Goal: Contribute content: Contribute content

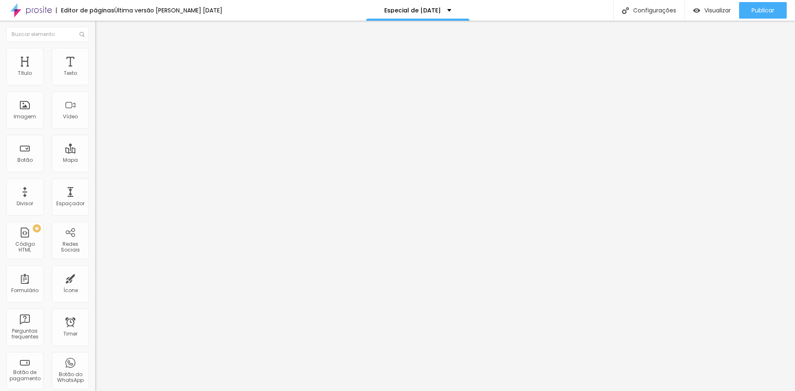
click at [95, 71] on span "Trocar imagem" at bounding box center [117, 67] width 45 height 7
click at [103, 58] on span "Avançado" at bounding box center [116, 61] width 27 height 7
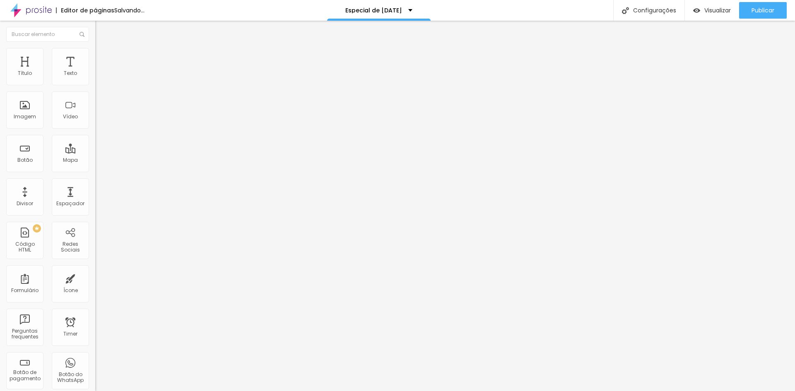
click at [95, 356] on div at bounding box center [142, 356] width 95 height 0
click at [95, 361] on div at bounding box center [142, 361] width 95 height 0
click at [95, 366] on div at bounding box center [142, 366] width 95 height 0
click at [95, 56] on li "Avançado" at bounding box center [142, 60] width 95 height 8
click at [95, 356] on div at bounding box center [142, 356] width 95 height 0
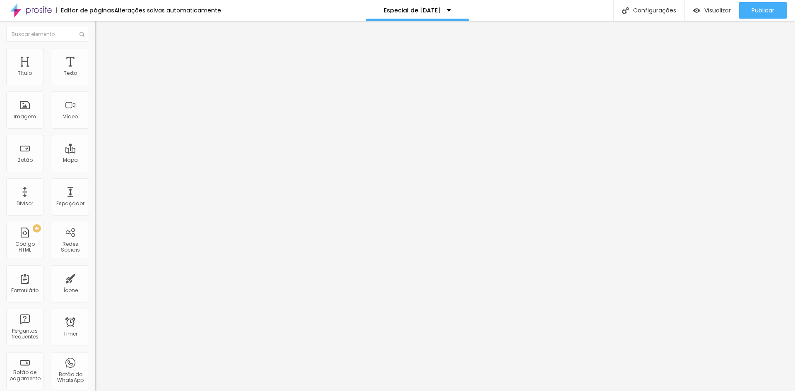
drag, startPoint x: 83, startPoint y: 202, endPoint x: 84, endPoint y: 221, distance: 19.5
click at [95, 361] on div at bounding box center [142, 361] width 95 height 0
click at [95, 366] on div at bounding box center [142, 366] width 95 height 0
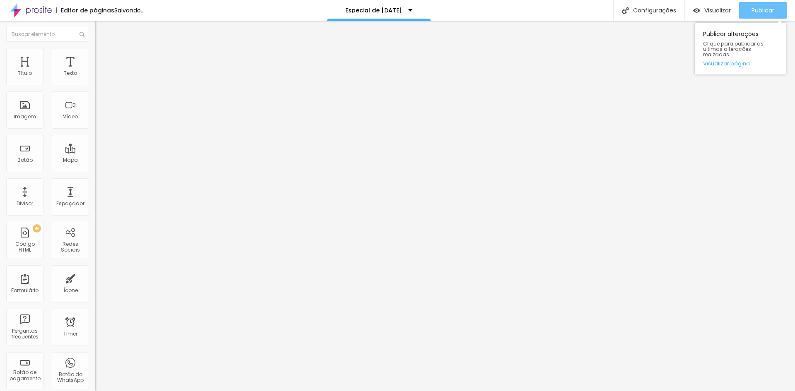
click at [771, 9] on span "Publicar" at bounding box center [763, 10] width 23 height 7
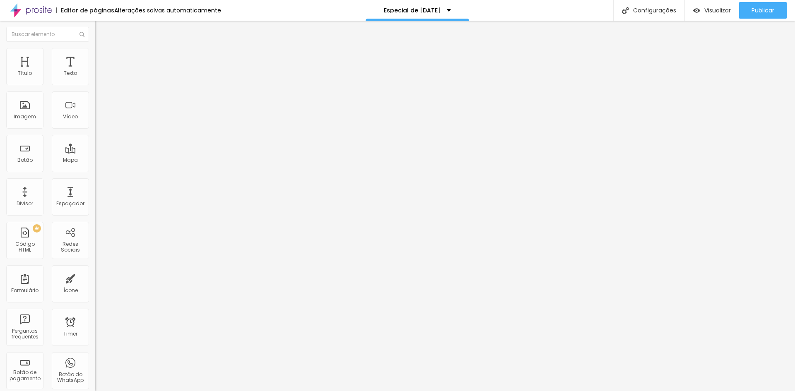
click at [103, 58] on span "Avançado" at bounding box center [116, 61] width 27 height 7
click at [95, 356] on div at bounding box center [142, 356] width 95 height 0
click at [95, 361] on div at bounding box center [142, 361] width 95 height 0
click at [95, 366] on div at bounding box center [142, 366] width 95 height 0
click at [95, 56] on img at bounding box center [98, 59] width 7 height 7
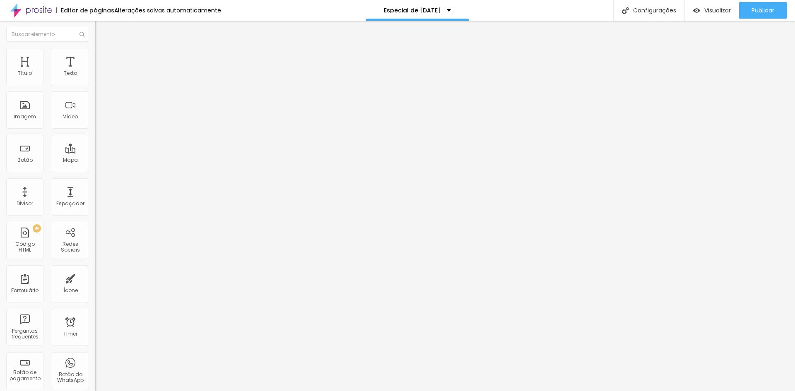
click at [95, 356] on div at bounding box center [142, 356] width 95 height 0
drag, startPoint x: 84, startPoint y: 198, endPoint x: 84, endPoint y: 209, distance: 10.8
click at [95, 361] on div at bounding box center [142, 361] width 95 height 0
click at [95, 366] on div at bounding box center [142, 366] width 95 height 0
click at [103, 58] on span "Avançado" at bounding box center [116, 61] width 27 height 7
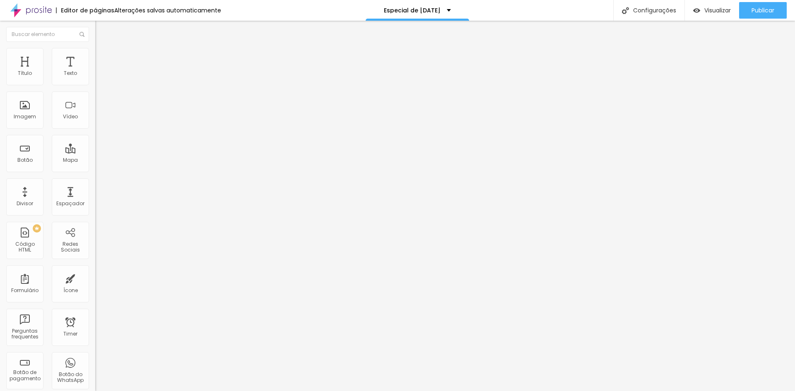
click at [95, 356] on div at bounding box center [142, 356] width 95 height 0
click at [95, 361] on div at bounding box center [142, 361] width 95 height 0
click at [95, 366] on div at bounding box center [142, 366] width 95 height 0
drag, startPoint x: 87, startPoint y: 49, endPoint x: 82, endPoint y: 50, distance: 5.4
click at [95, 56] on li "Avançado" at bounding box center [142, 60] width 95 height 8
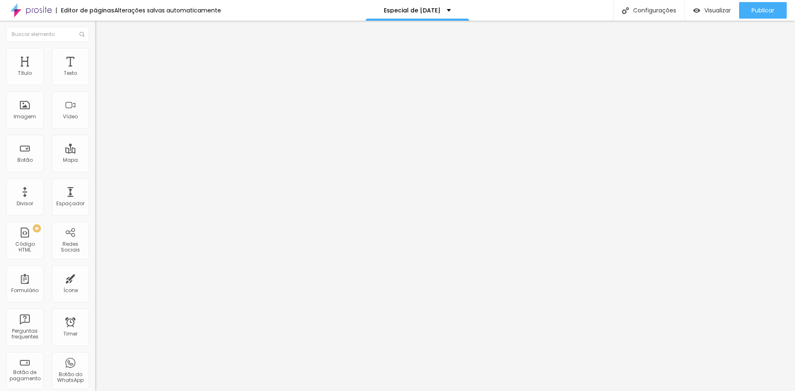
drag, startPoint x: 82, startPoint y: 184, endPoint x: 85, endPoint y: 199, distance: 16.0
click at [95, 356] on div at bounding box center [142, 356] width 95 height 0
click at [95, 361] on div at bounding box center [142, 361] width 95 height 0
click at [95, 361] on li "Desktop" at bounding box center [142, 363] width 95 height 5
click at [95, 56] on li "Avançado" at bounding box center [142, 60] width 95 height 8
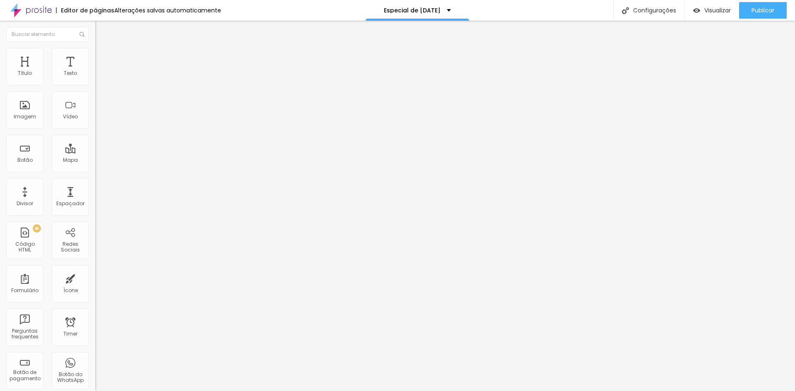
click at [95, 356] on div at bounding box center [142, 356] width 95 height 0
drag, startPoint x: 84, startPoint y: 199, endPoint x: 89, endPoint y: 221, distance: 22.4
click at [95, 351] on ul "Celular Tablet Desktop" at bounding box center [142, 358] width 95 height 15
click at [95, 366] on div at bounding box center [142, 366] width 95 height 0
click at [95, 361] on div at bounding box center [142, 361] width 95 height 0
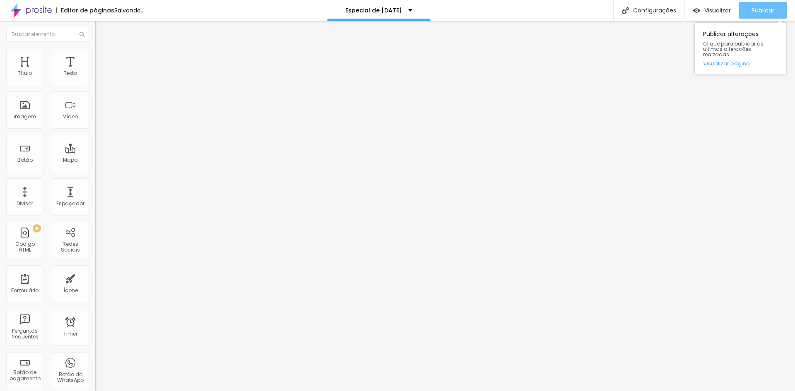
click at [766, 10] on span "Publicar" at bounding box center [763, 10] width 23 height 7
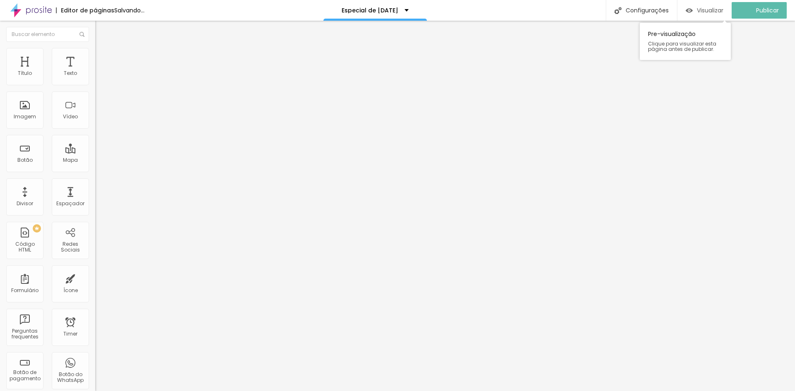
click at [709, 10] on span "Visualizar" at bounding box center [710, 10] width 27 height 7
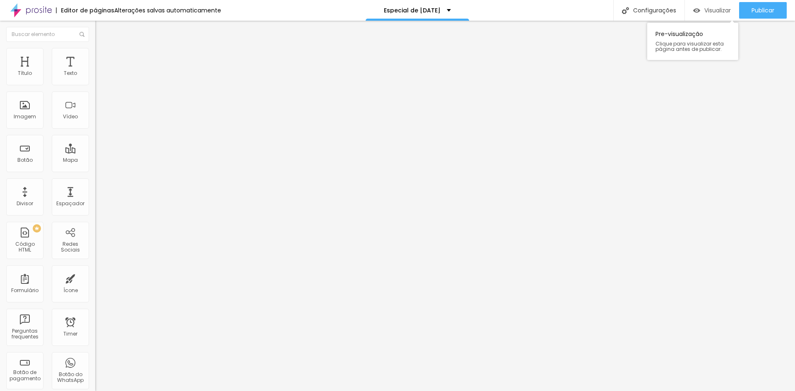
click at [722, 9] on span "Visualizar" at bounding box center [718, 10] width 27 height 7
click at [103, 58] on span "Avançado" at bounding box center [116, 61] width 27 height 7
click at [95, 366] on div at bounding box center [142, 366] width 95 height 0
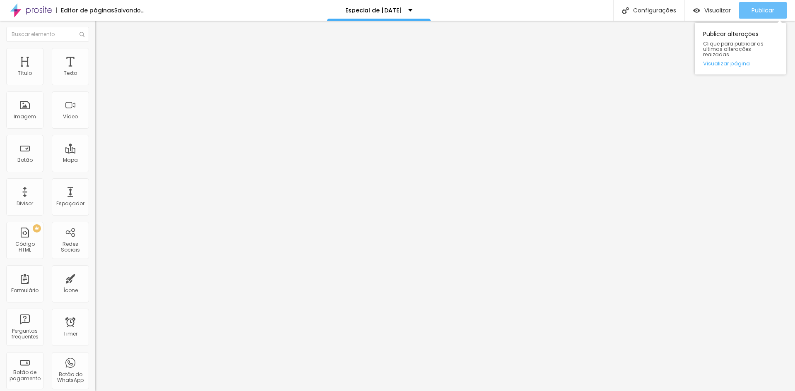
click at [765, 9] on span "Publicar" at bounding box center [763, 10] width 23 height 7
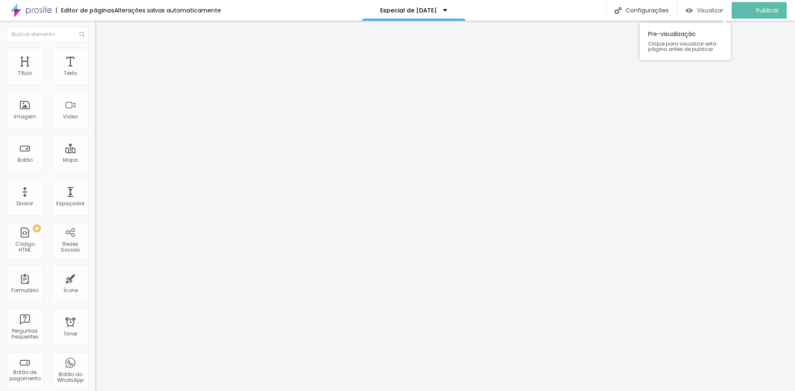
click at [714, 7] on span "Visualizar" at bounding box center [710, 10] width 27 height 7
click at [95, 56] on li "Estilo" at bounding box center [142, 52] width 95 height 8
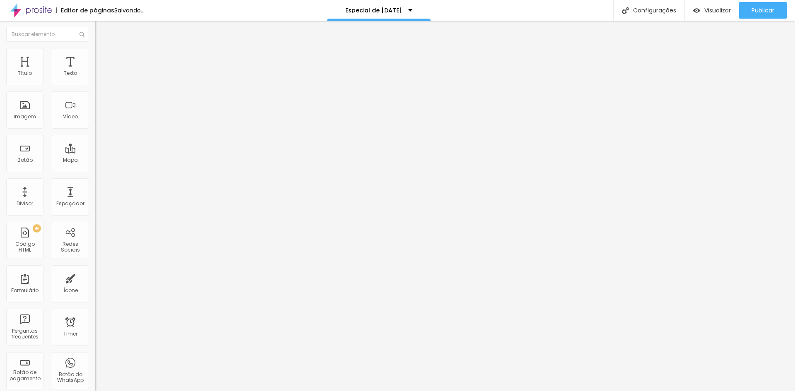
type input "100"
type input "95"
type input "90"
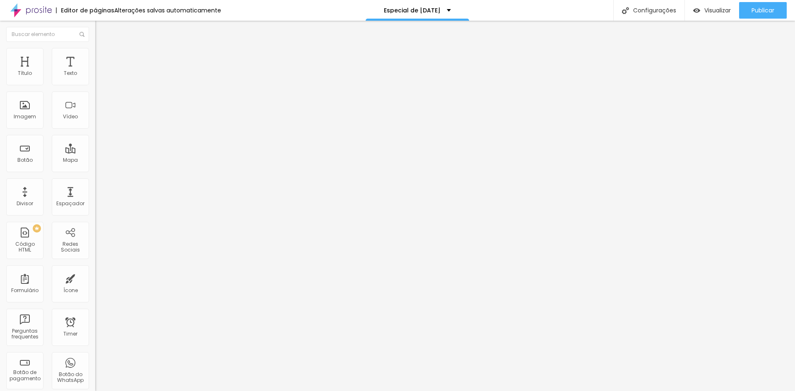
type input "85"
type input "80"
type input "75"
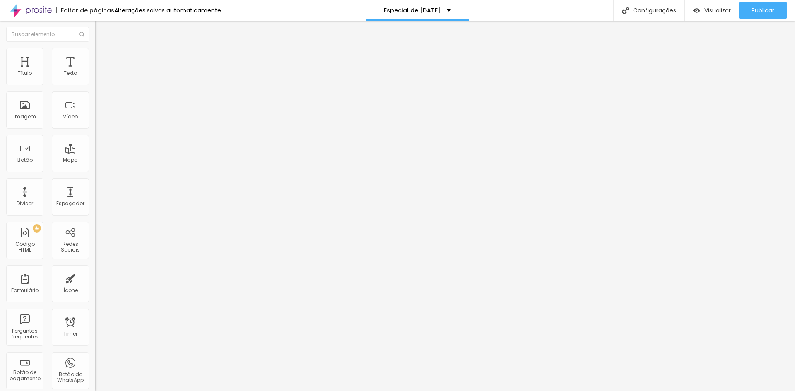
type input "75"
type input "80"
drag, startPoint x: 85, startPoint y: 89, endPoint x: 69, endPoint y: 91, distance: 16.3
type input "80"
click at [95, 85] on input "range" at bounding box center [121, 81] width 53 height 7
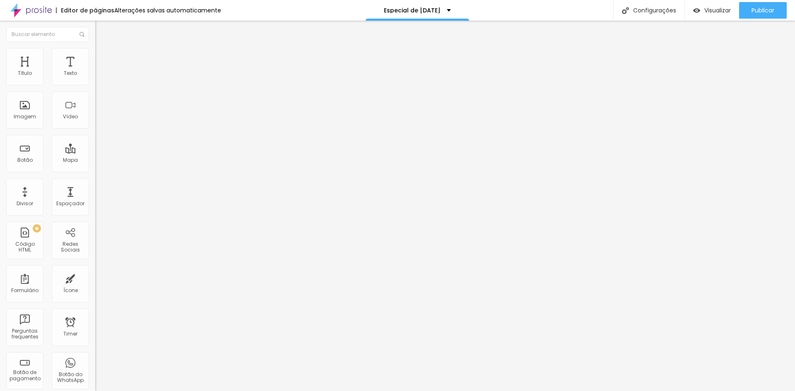
click at [95, 56] on img at bounding box center [98, 59] width 7 height 7
click at [95, 51] on li "Estilo" at bounding box center [142, 52] width 95 height 8
type input "95"
type input "90"
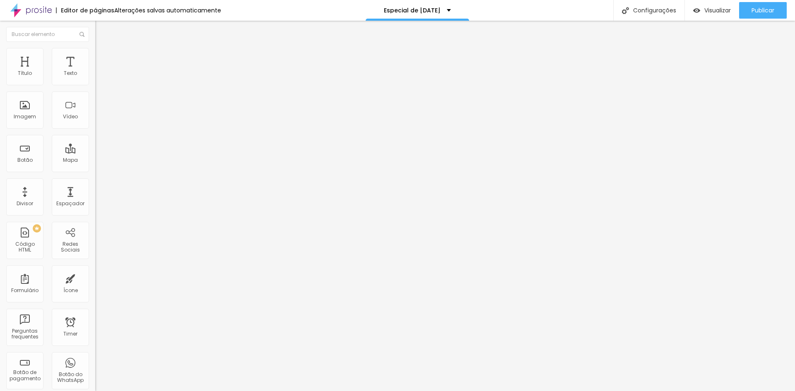
type input "90"
type input "85"
type input "80"
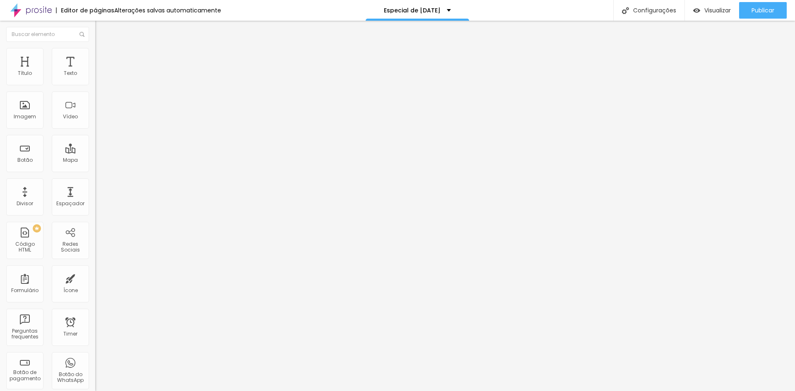
type input "75"
type input "80"
drag, startPoint x: 86, startPoint y: 89, endPoint x: 69, endPoint y: 91, distance: 17.1
type input "80"
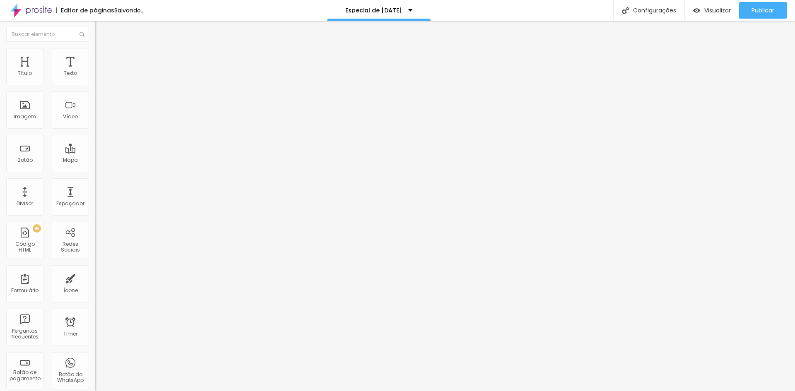
click at [95, 85] on input "range" at bounding box center [121, 81] width 53 height 7
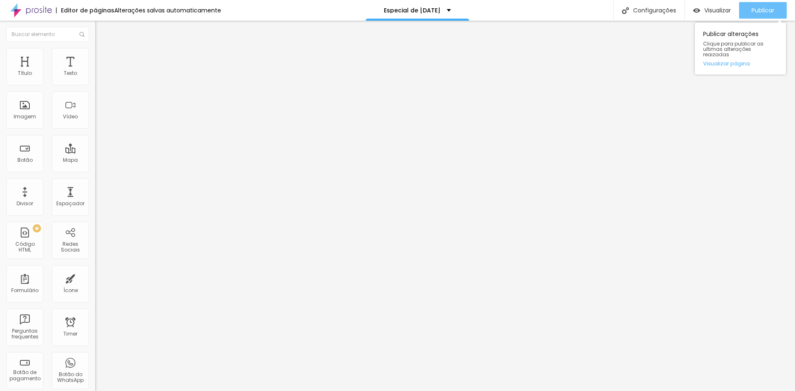
click at [756, 12] on span "Publicar" at bounding box center [763, 10] width 23 height 7
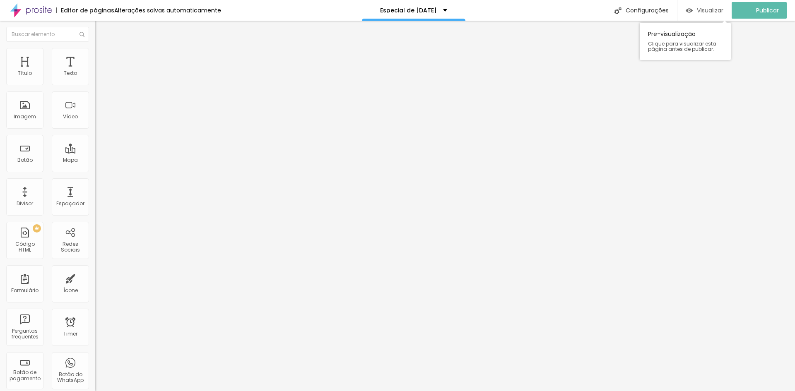
click at [717, 6] on div "Visualizar" at bounding box center [705, 10] width 38 height 17
click at [103, 58] on span "Avançado" at bounding box center [116, 61] width 27 height 7
click at [103, 57] on span "Estilo" at bounding box center [109, 53] width 13 height 7
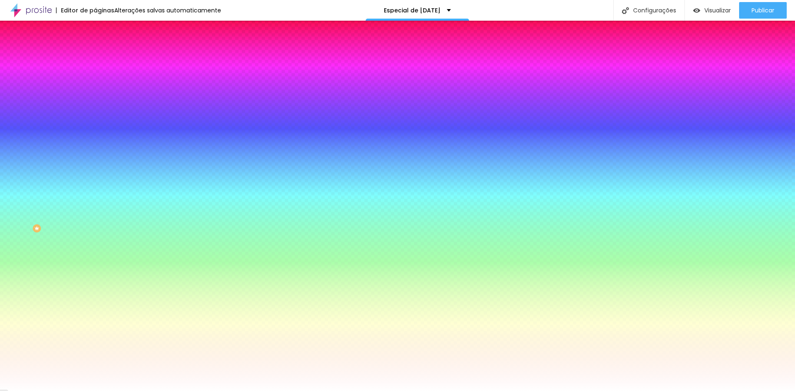
click at [103, 49] on span "Conteúdo" at bounding box center [116, 45] width 26 height 7
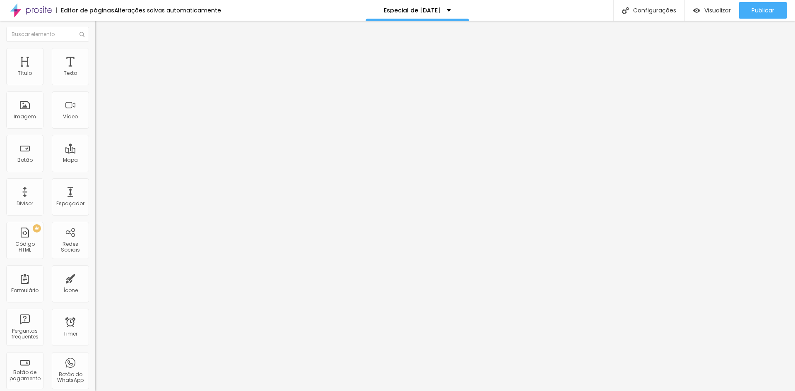
click at [103, 58] on span "Avançado" at bounding box center [116, 61] width 27 height 7
click at [95, 53] on img at bounding box center [98, 51] width 7 height 7
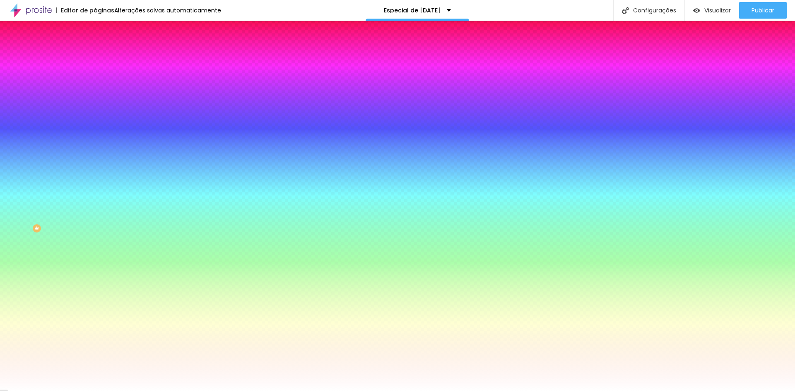
click at [95, 56] on img at bounding box center [98, 59] width 7 height 7
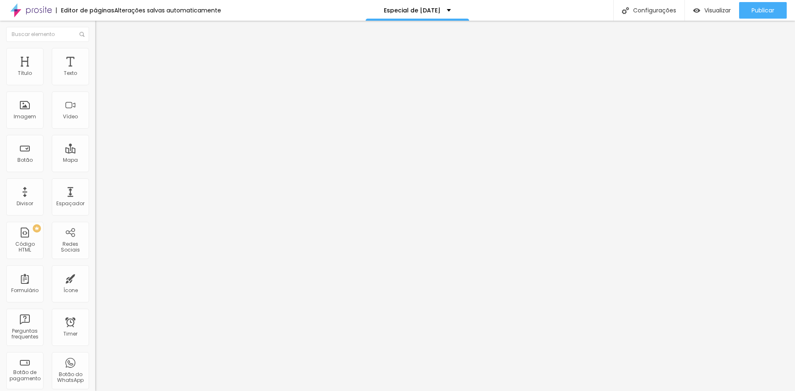
type input "25"
type input "30"
drag, startPoint x: 34, startPoint y: 82, endPoint x: 41, endPoint y: 83, distance: 7.1
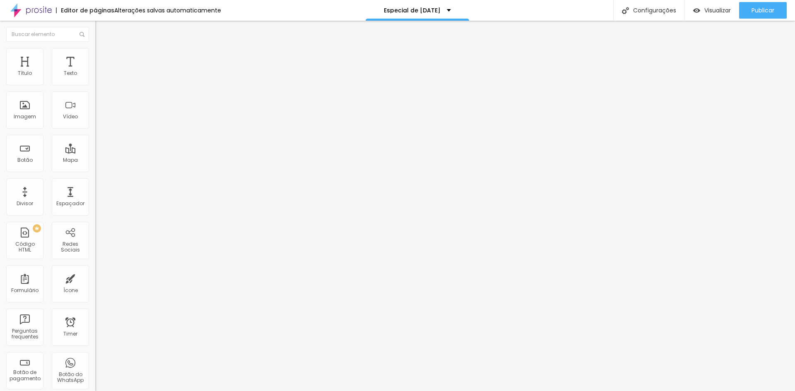
type input "30"
click at [95, 161] on input "range" at bounding box center [121, 164] width 53 height 7
click at [767, 9] on span "Publicar" at bounding box center [763, 10] width 23 height 7
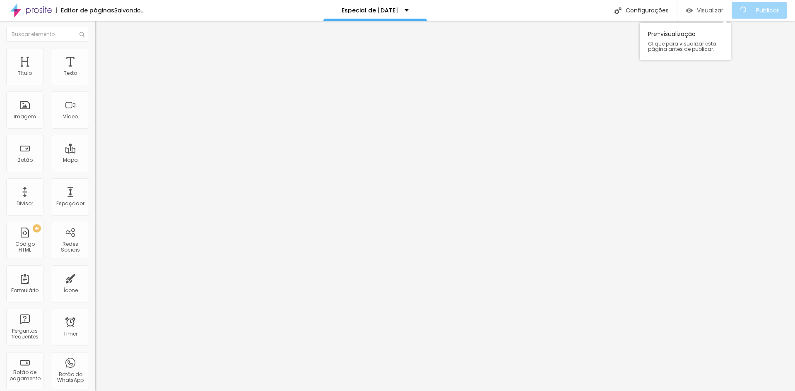
click at [723, 11] on span "Visualizar" at bounding box center [710, 10] width 27 height 7
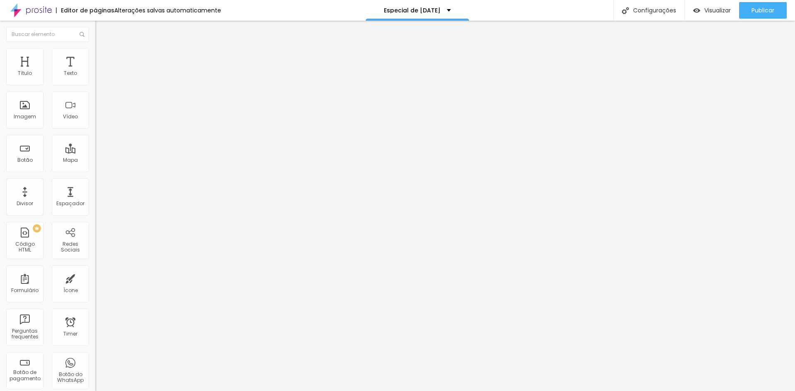
click at [95, 54] on li "Estilo" at bounding box center [142, 52] width 95 height 8
type input "5"
type input "10"
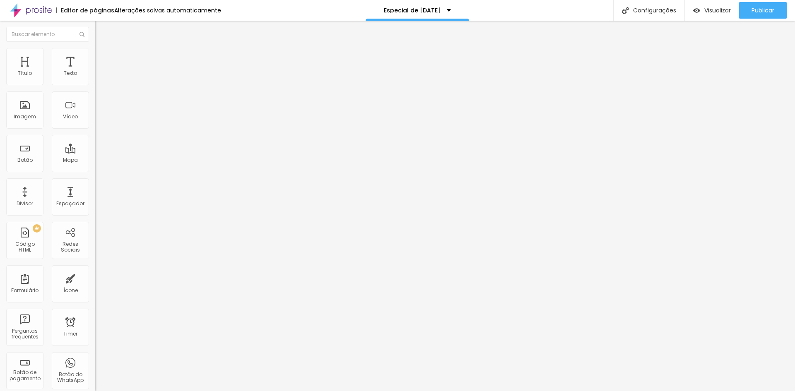
type input "11"
type input "13"
type input "15"
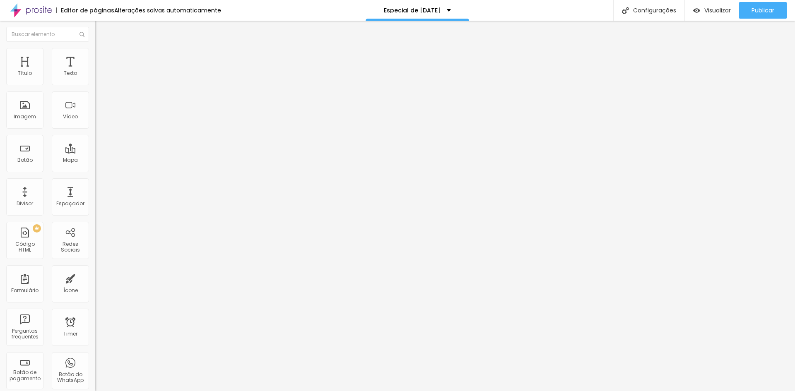
type input "15"
type input "16"
type input "18"
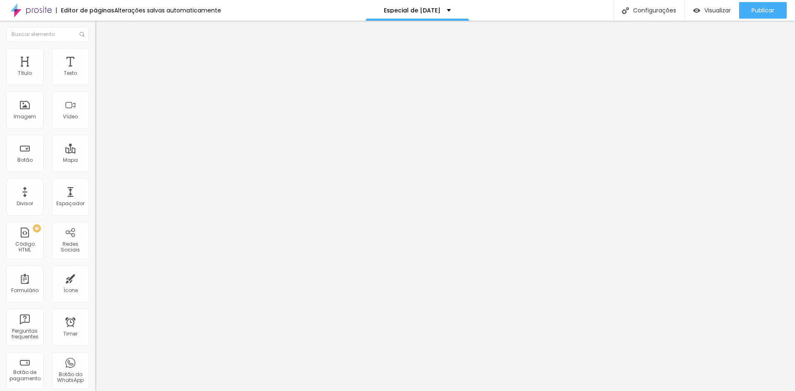
type input "20"
type input "23"
type input "25"
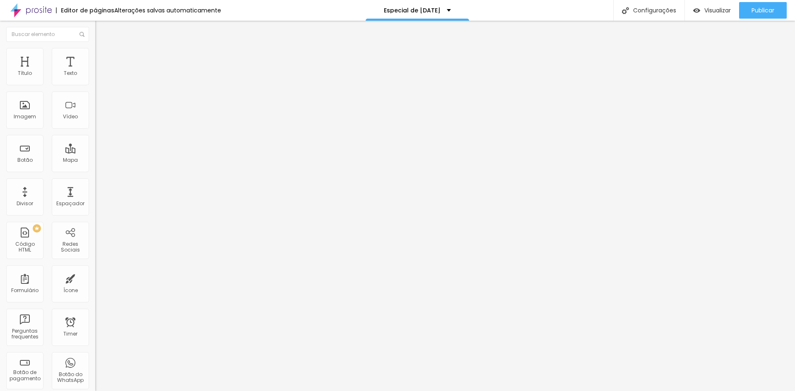
type input "25"
type input "26"
type input "28"
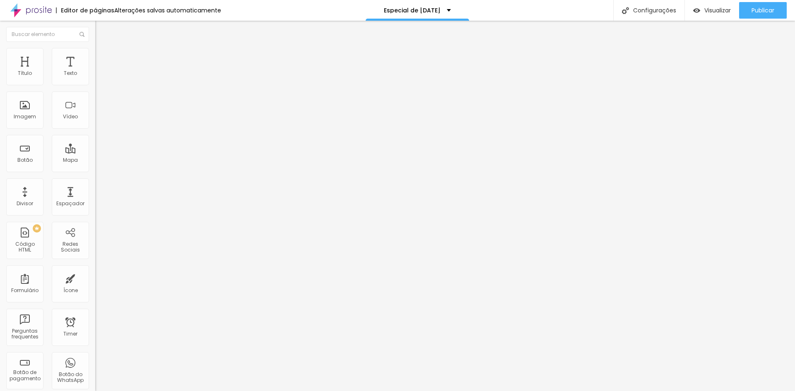
type input "30"
type input "31"
type input "33"
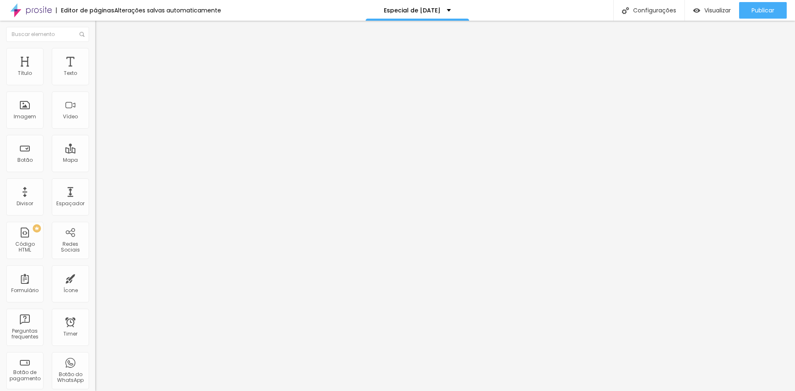
type input "33"
type input "36"
type input "39"
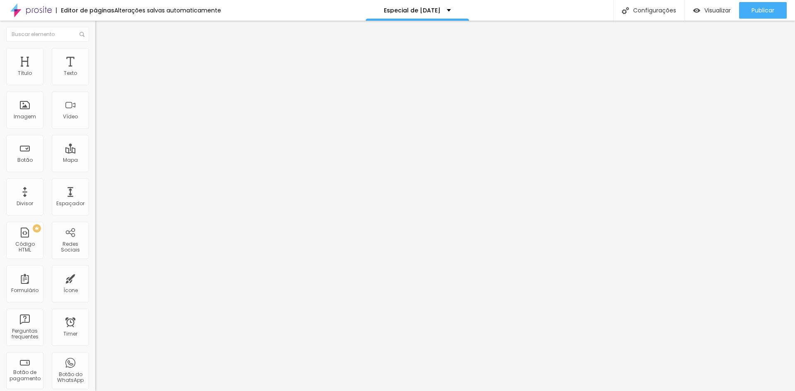
type input "41"
type input "43"
type input "44"
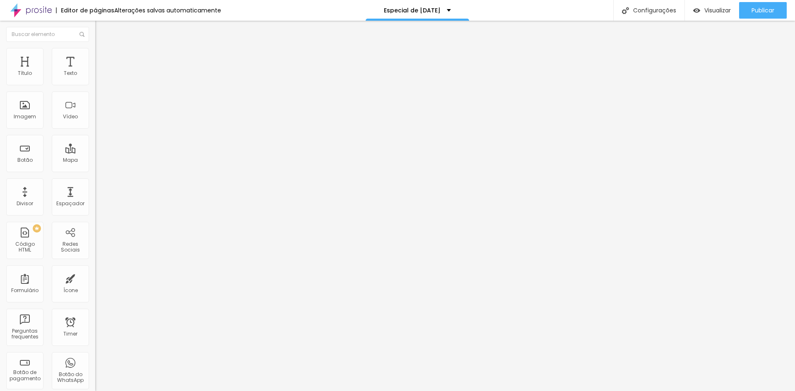
type input "44"
type input "46"
type input "48"
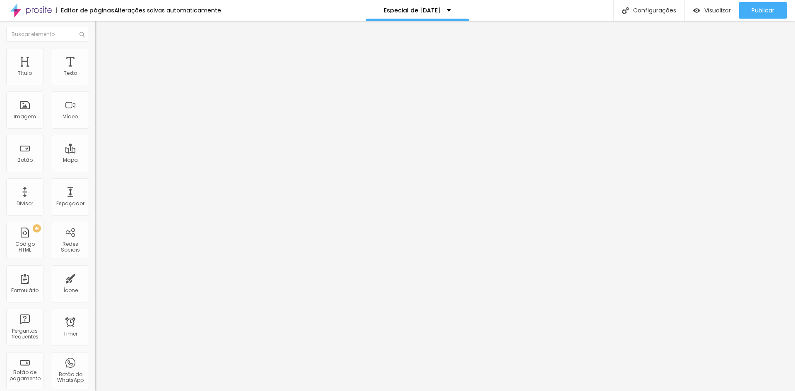
type input "49"
type input "51"
type input "53"
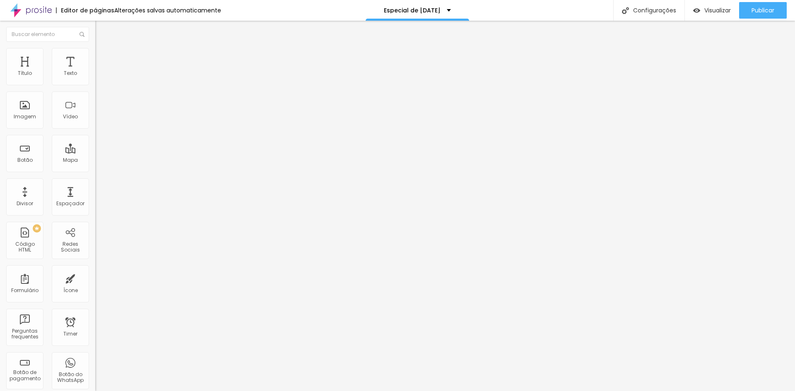
type input "53"
type input "54"
type input "56"
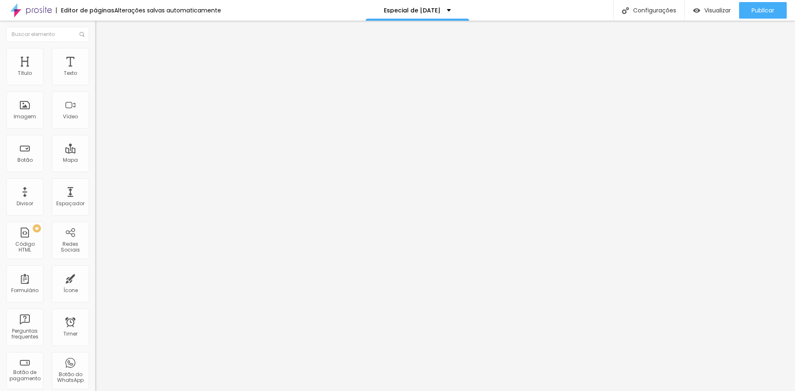
type input "58"
type input "56"
type input "43"
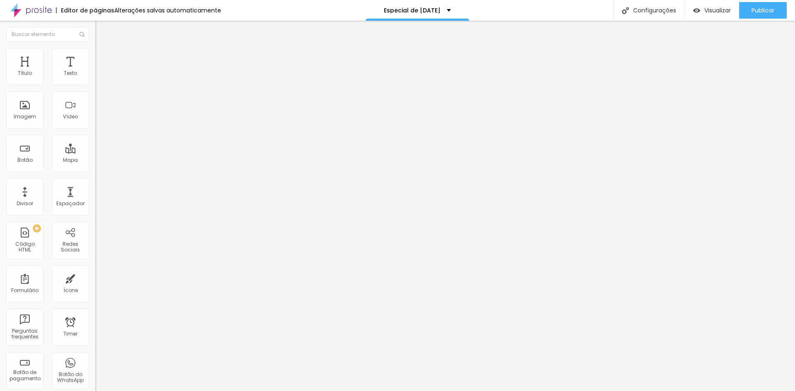
type input "43"
type input "35"
type input "25"
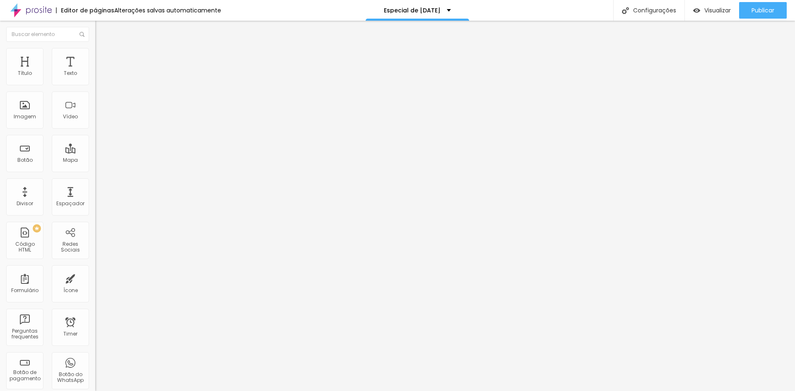
type input "7"
type input "0"
type input "16"
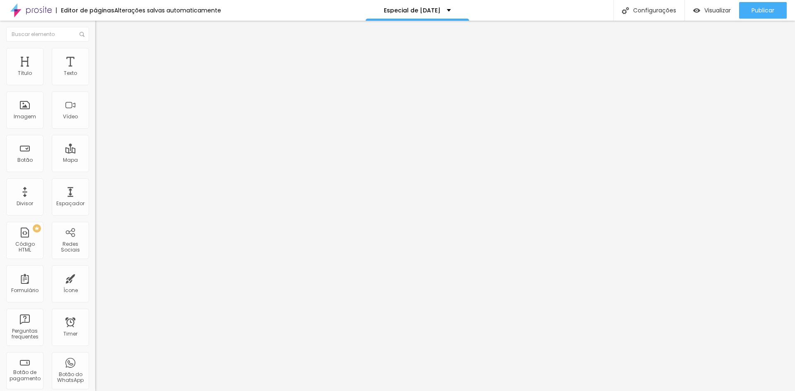
type input "16"
type input "102"
type input "137"
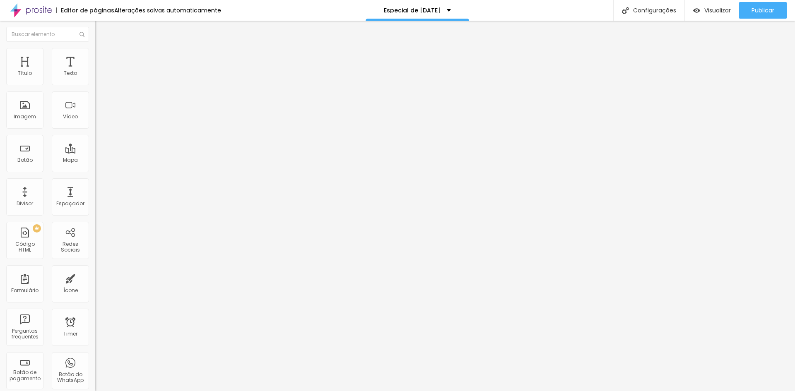
type input "138"
type input "140"
type input "143"
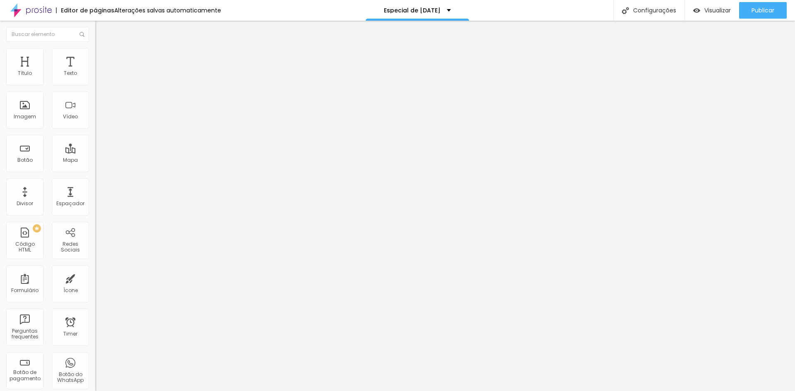
type input "143"
type input "148"
type input "155"
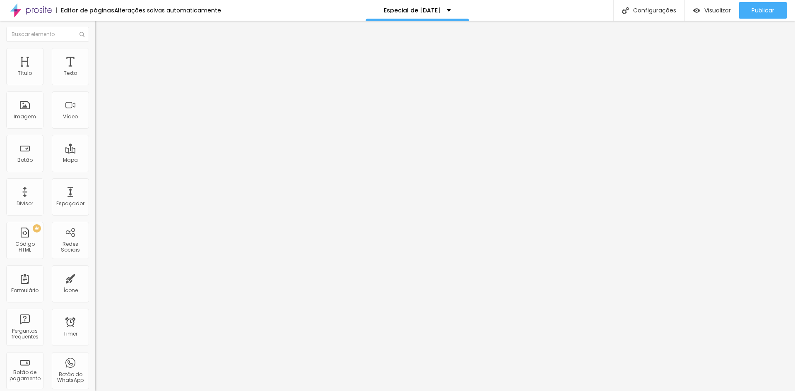
type input "161"
type input "173"
type input "188"
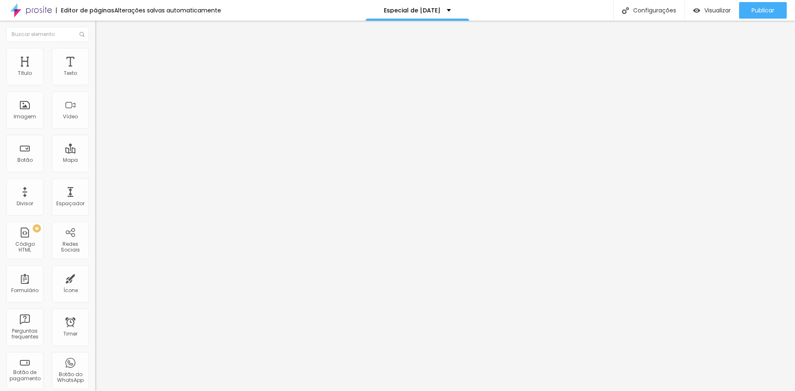
type input "188"
type input "200"
type input "128"
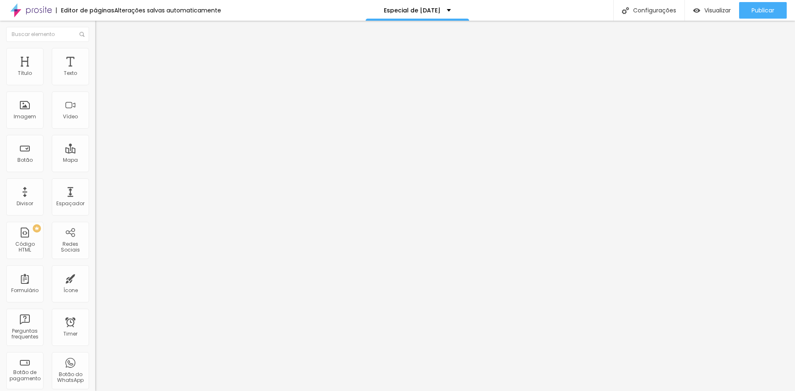
type input "0"
drag, startPoint x: 20, startPoint y: 104, endPoint x: 0, endPoint y: 112, distance: 21.8
click at [95, 182] on input "range" at bounding box center [121, 185] width 53 height 7
click at [103, 60] on span "Avançado" at bounding box center [116, 61] width 27 height 7
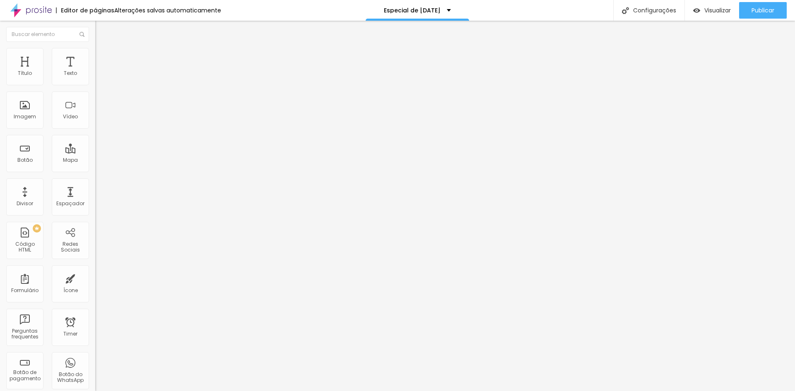
type input "1"
type input "4"
type input "7"
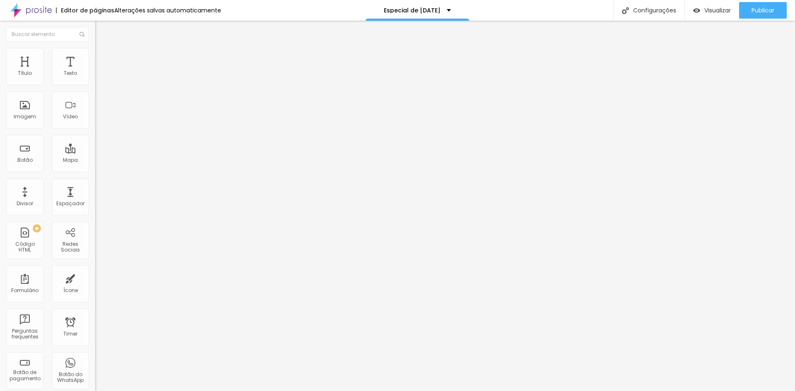
type input "7"
type input "20"
type input "27"
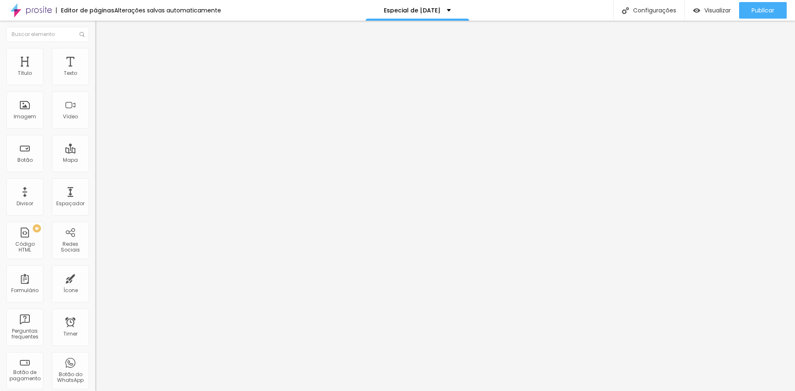
type input "30"
type input "34"
type input "36"
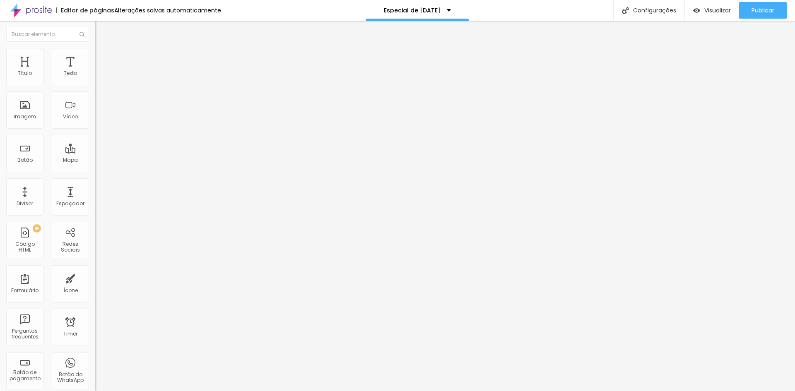
type input "36"
type input "38"
type input "39"
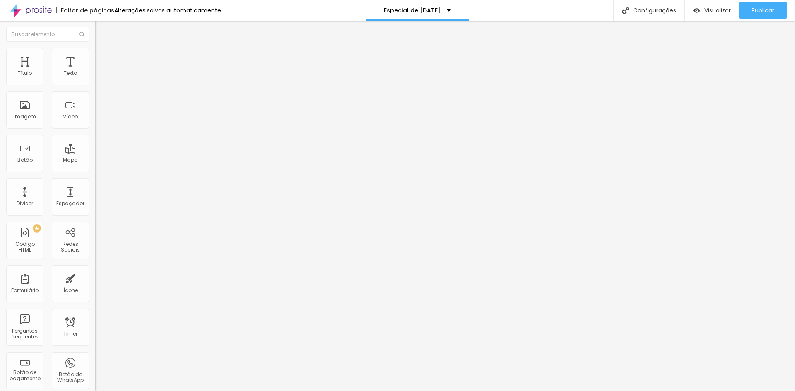
type input "35"
type input "21"
type input "18"
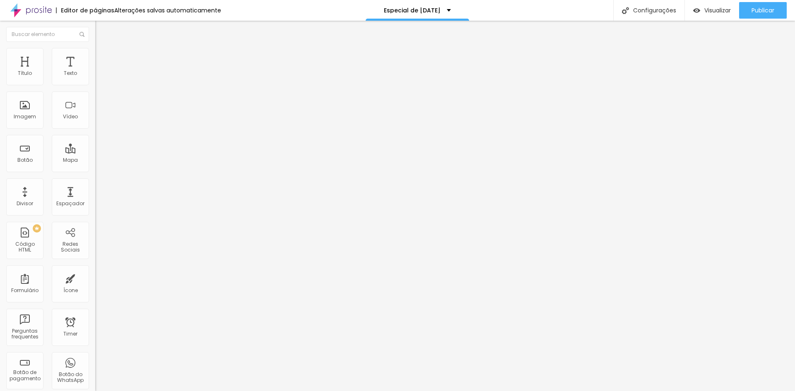
type input "18"
type input "14"
type input "10"
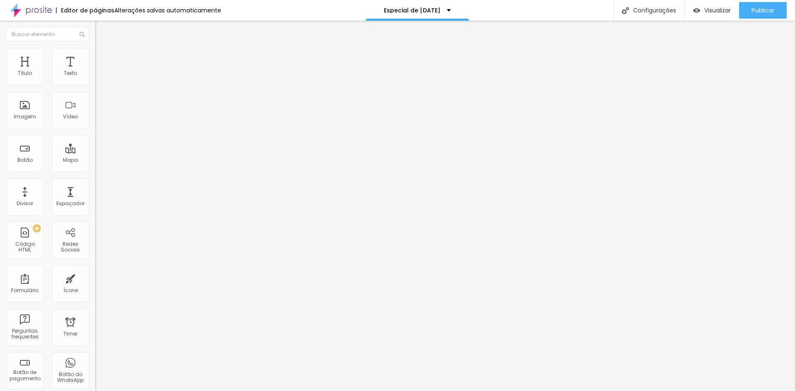
type input "7"
type input "5"
type input "3"
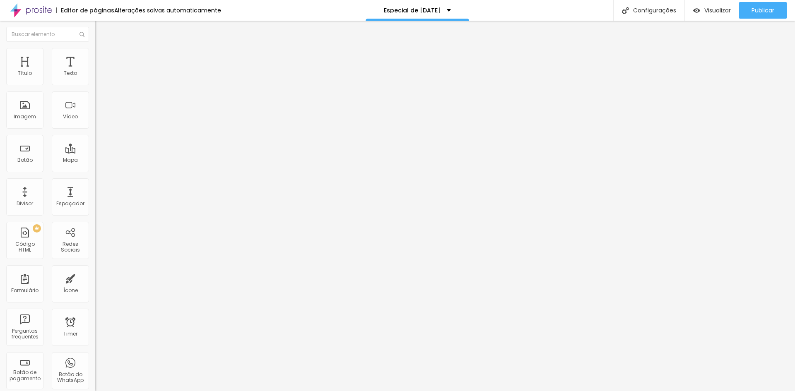
type input "3"
type input "1"
type input "0"
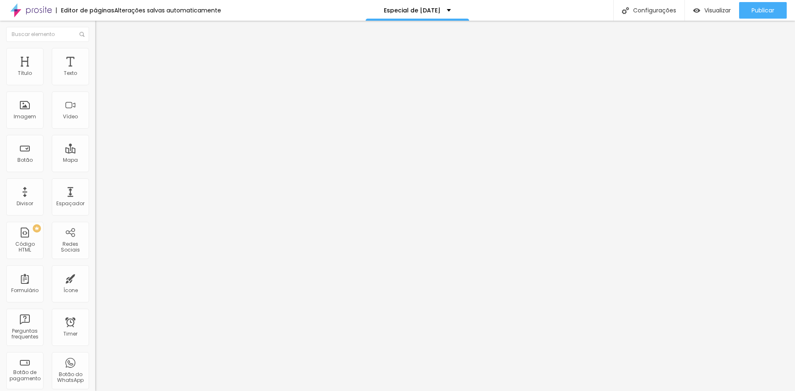
drag, startPoint x: 19, startPoint y: 83, endPoint x: 0, endPoint y: 84, distance: 18.6
click at [95, 161] on input "range" at bounding box center [121, 164] width 53 height 7
drag, startPoint x: 19, startPoint y: 98, endPoint x: 10, endPoint y: 98, distance: 9.1
click at [95, 278] on input "range" at bounding box center [121, 281] width 53 height 7
click at [95, 46] on li "Conteúdo" at bounding box center [142, 44] width 95 height 8
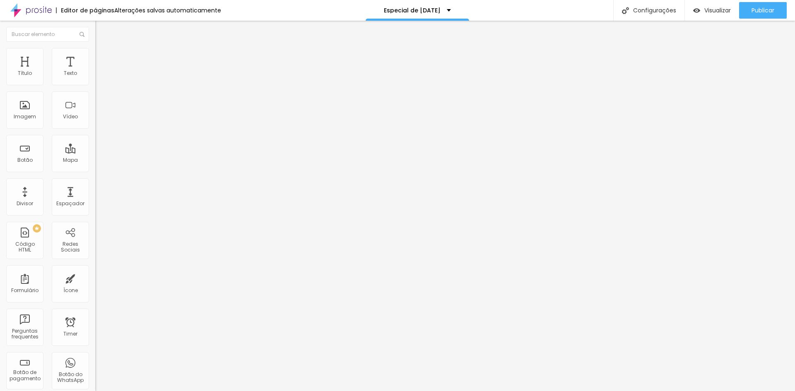
click at [95, 55] on li "Estilo" at bounding box center [142, 52] width 95 height 8
click at [95, 51] on li "Estilo" at bounding box center [142, 52] width 95 height 8
click at [103, 58] on span "Avançado" at bounding box center [116, 61] width 27 height 7
click at [95, 53] on li "Estilo" at bounding box center [142, 52] width 95 height 8
click at [95, 56] on li "Avançado" at bounding box center [142, 60] width 95 height 8
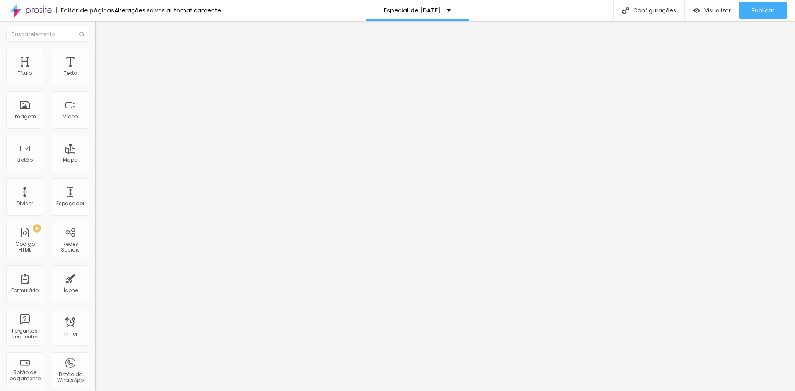
click at [95, 53] on img at bounding box center [98, 51] width 7 height 7
type input "85"
type input "80"
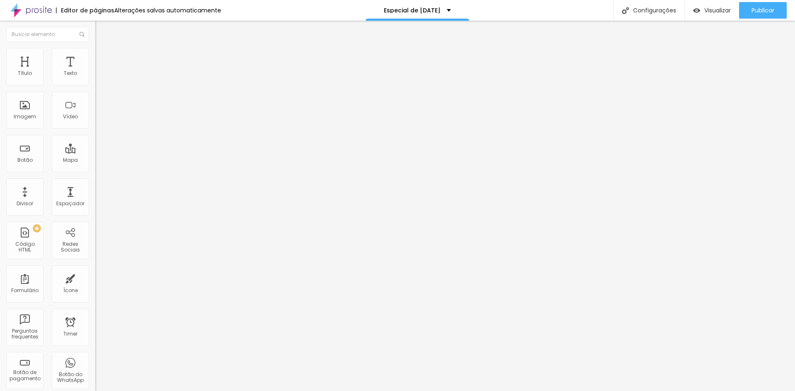
click at [95, 85] on input "range" at bounding box center [121, 81] width 53 height 7
click at [95, 56] on li "Avançado" at bounding box center [142, 60] width 95 height 8
type input "0"
type input "1"
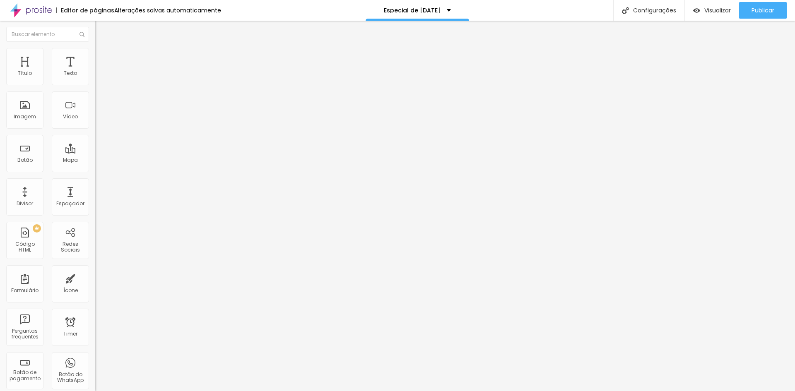
type input "8"
type input "35"
type input "39"
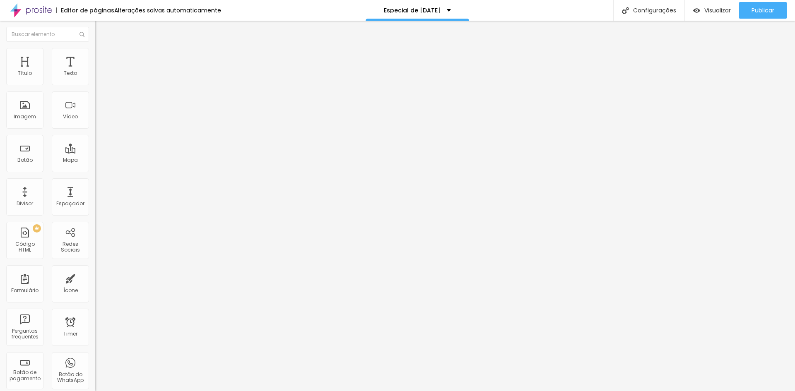
type input "39"
type input "41"
type input "44"
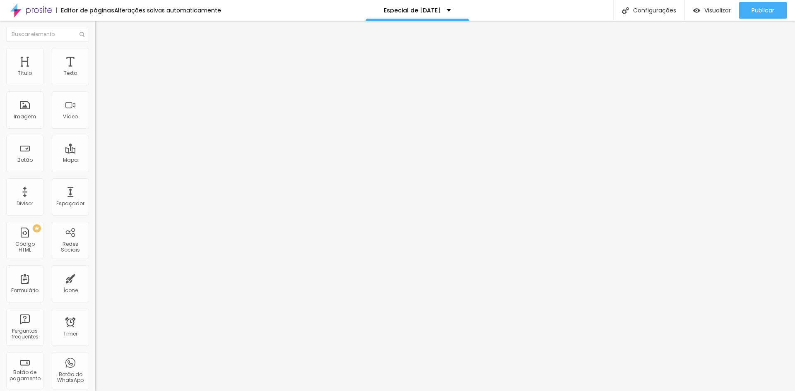
type input "43"
type input "39"
type input "36"
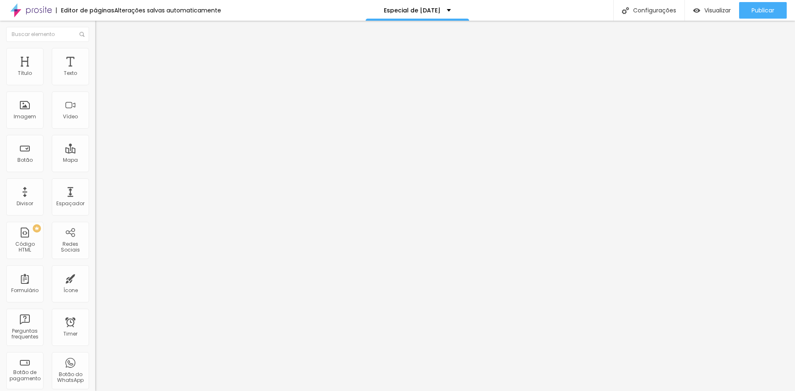
type input "36"
type input "31"
type input "24"
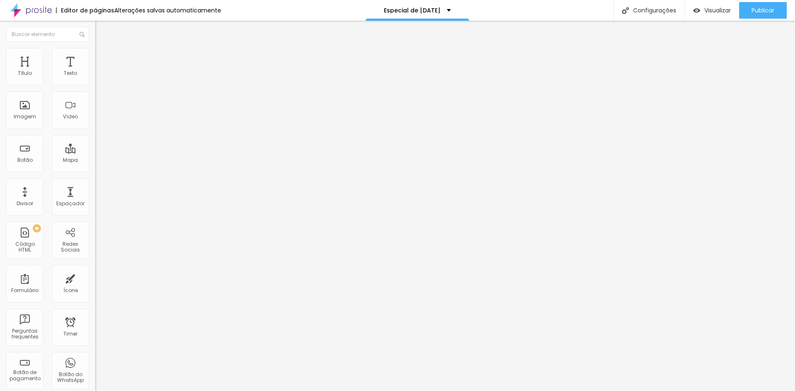
type input "13"
type input "4"
type input "0"
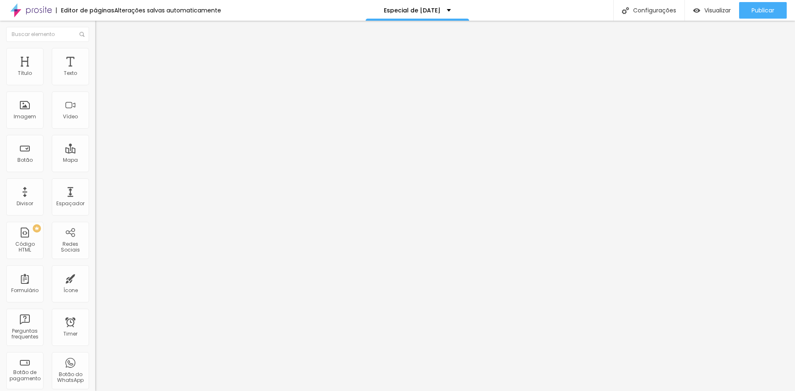
type input "0"
type input "5"
drag, startPoint x: 20, startPoint y: 80, endPoint x: 24, endPoint y: 104, distance: 24.3
click at [95, 161] on input "range" at bounding box center [121, 164] width 53 height 7
drag, startPoint x: 19, startPoint y: 98, endPoint x: 0, endPoint y: 102, distance: 20.0
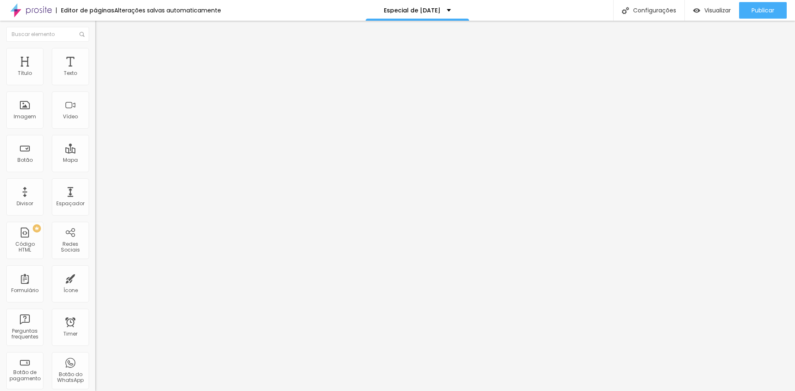
click at [95, 278] on input "range" at bounding box center [121, 281] width 53 height 7
click at [103, 56] on span "Estilo" at bounding box center [109, 53] width 13 height 7
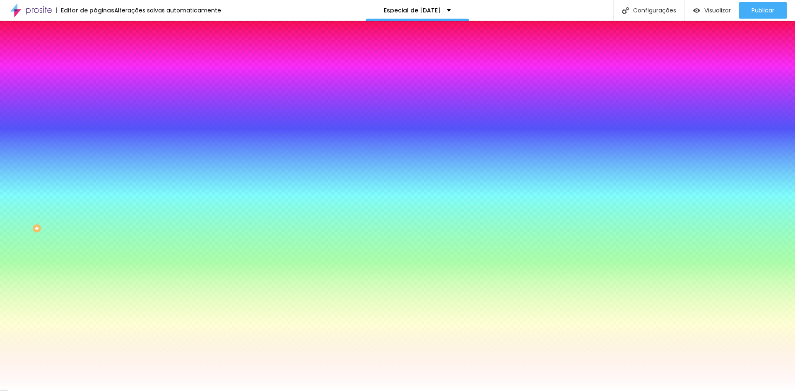
click at [95, 56] on img at bounding box center [98, 59] width 7 height 7
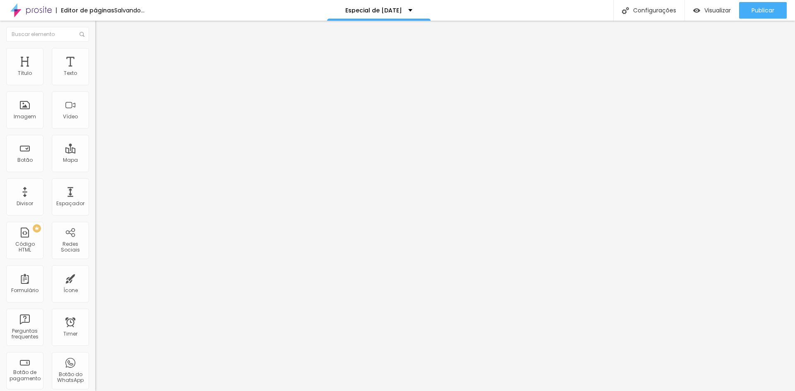
drag, startPoint x: 33, startPoint y: 82, endPoint x: 5, endPoint y: 82, distance: 27.8
click at [95, 161] on input "range" at bounding box center [121, 164] width 53 height 7
click at [95, 56] on li "Avançado" at bounding box center [142, 60] width 95 height 8
click at [95, 161] on input "range" at bounding box center [121, 164] width 53 height 7
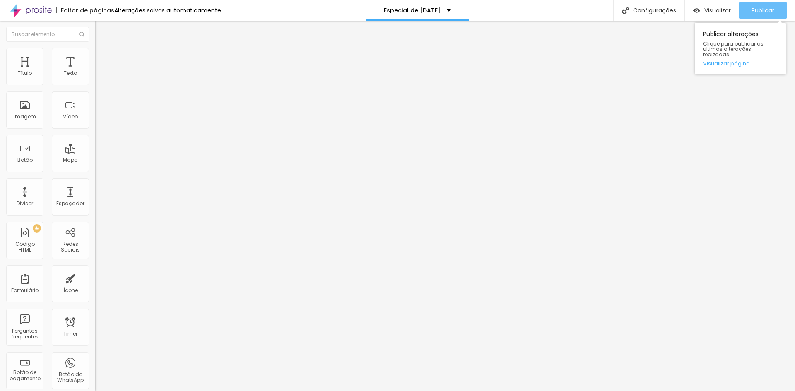
click at [756, 9] on span "Publicar" at bounding box center [763, 10] width 23 height 7
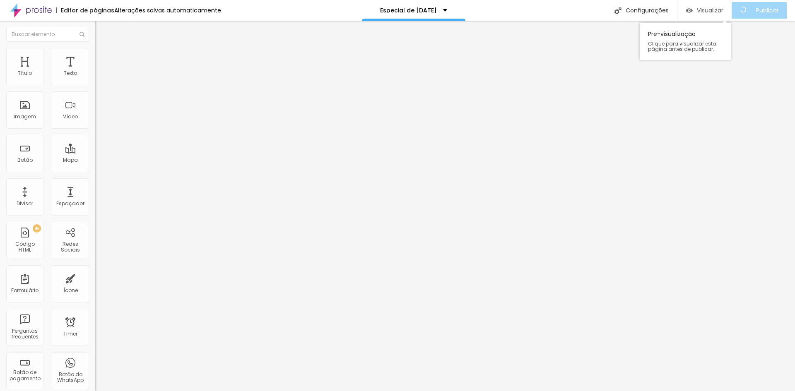
click at [715, 12] on span "Visualizar" at bounding box center [710, 10] width 27 height 7
click at [95, 53] on img at bounding box center [98, 51] width 7 height 7
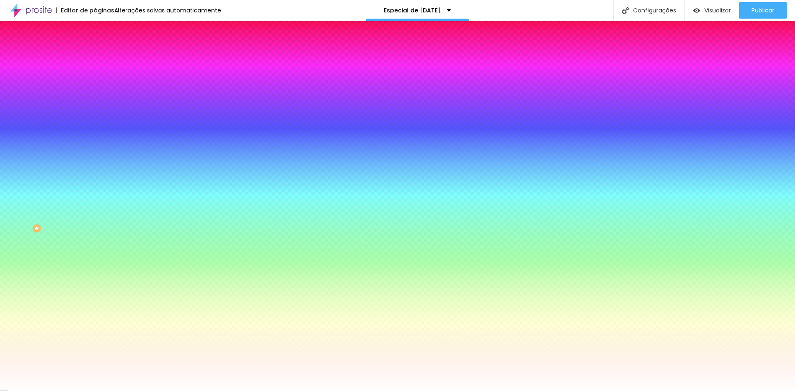
click at [95, 56] on li "Avançado" at bounding box center [142, 60] width 95 height 8
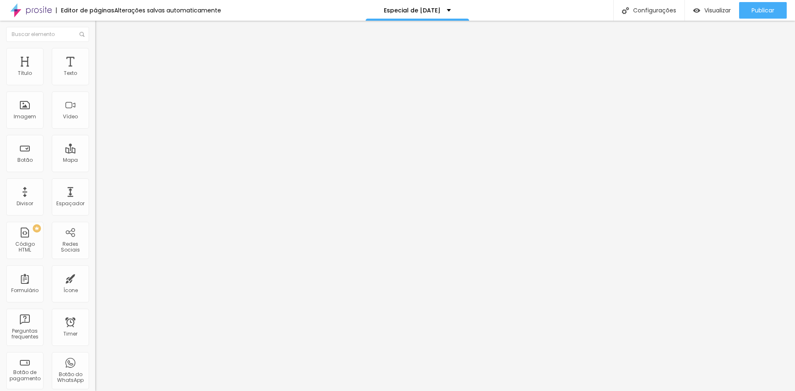
drag, startPoint x: 36, startPoint y: 81, endPoint x: 204, endPoint y: 85, distance: 168.7
click at [149, 161] on input "range" at bounding box center [121, 164] width 53 height 7
drag, startPoint x: 766, startPoint y: 1, endPoint x: 766, endPoint y: 9, distance: 7.5
click at [766, 3] on div "Publicar Publicar alterações Clique para publicar as ultimas alterações reaizad…" at bounding box center [763, 10] width 48 height 21
click at [766, 10] on span "Publicar" at bounding box center [763, 10] width 23 height 7
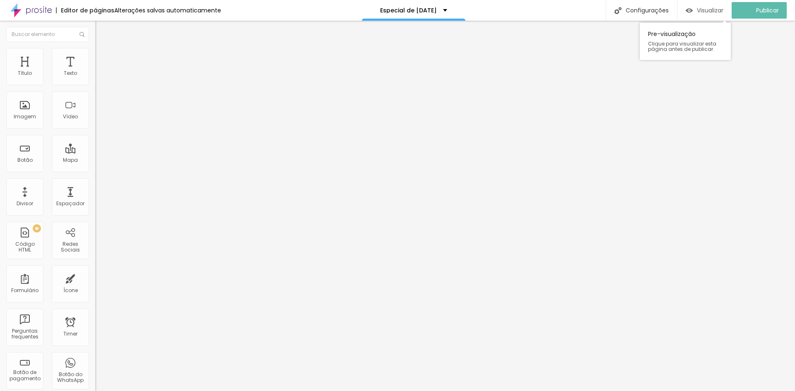
click at [714, 13] on span "Visualizar" at bounding box center [710, 10] width 27 height 7
click at [140, 70] on img at bounding box center [142, 67] width 5 height 5
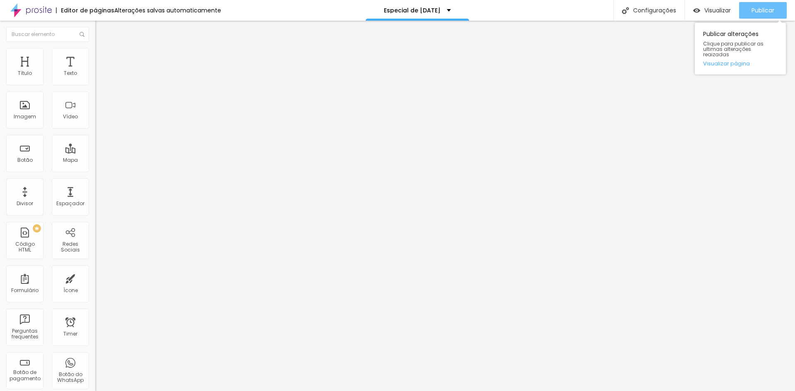
click at [754, 8] on span "Publicar" at bounding box center [763, 10] width 23 height 7
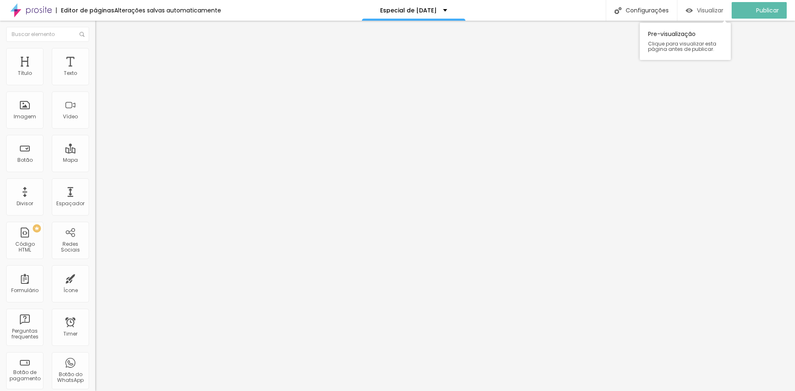
click at [715, 10] on span "Visualizar" at bounding box center [710, 10] width 27 height 7
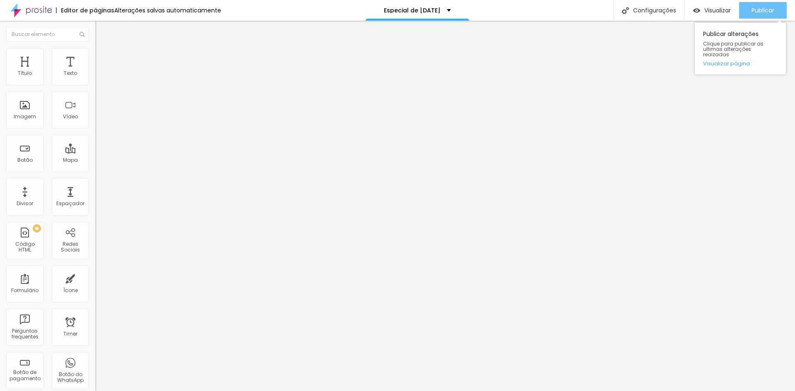
click at [762, 8] on span "Publicar" at bounding box center [763, 10] width 23 height 7
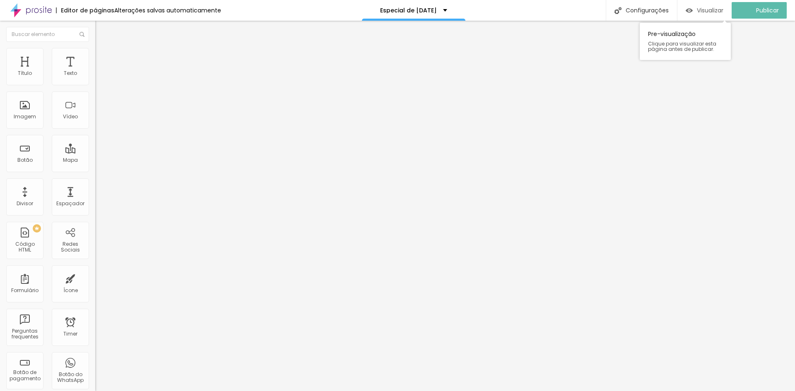
click at [719, 14] on span "Visualizar" at bounding box center [710, 10] width 27 height 7
click at [95, 56] on li "Avançado" at bounding box center [142, 60] width 95 height 8
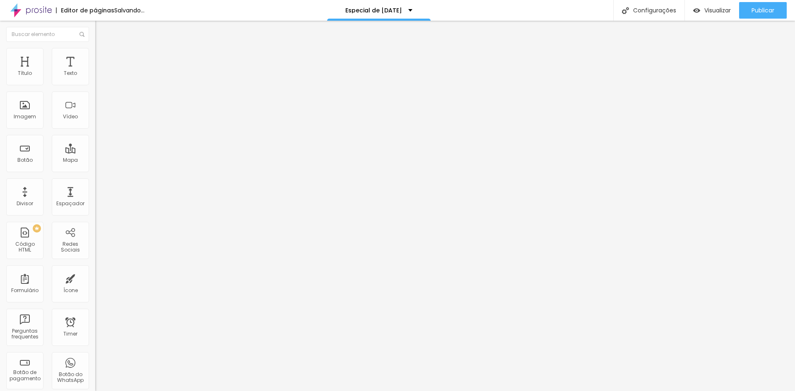
drag, startPoint x: 70, startPoint y: 81, endPoint x: 0, endPoint y: 99, distance: 72.6
click at [95, 161] on input "range" at bounding box center [121, 164] width 53 height 7
click at [95, 53] on li "Estilo" at bounding box center [142, 52] width 95 height 8
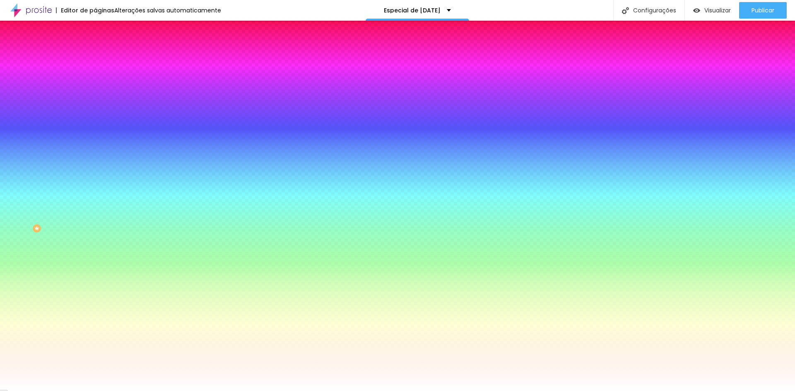
click at [95, 47] on img at bounding box center [98, 43] width 7 height 7
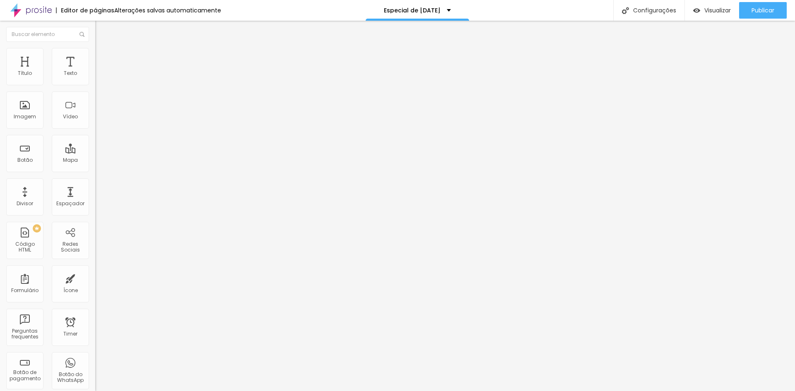
click at [95, 75] on span "Completo" at bounding box center [107, 71] width 25 height 7
click at [95, 80] on span "Encaixotado" at bounding box center [111, 76] width 32 height 7
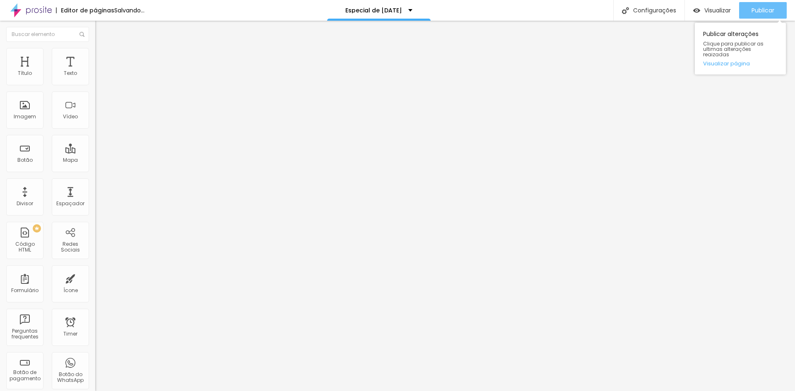
click at [761, 6] on div "Publicar" at bounding box center [763, 10] width 23 height 17
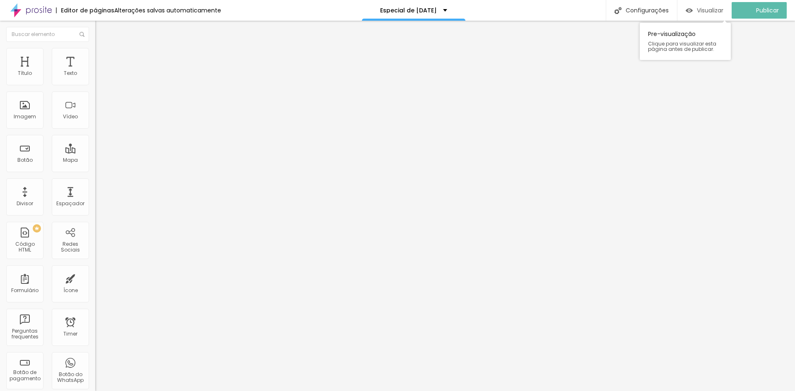
click at [710, 9] on span "Visualizar" at bounding box center [710, 10] width 27 height 7
click at [95, 88] on span "Completo" at bounding box center [107, 84] width 25 height 7
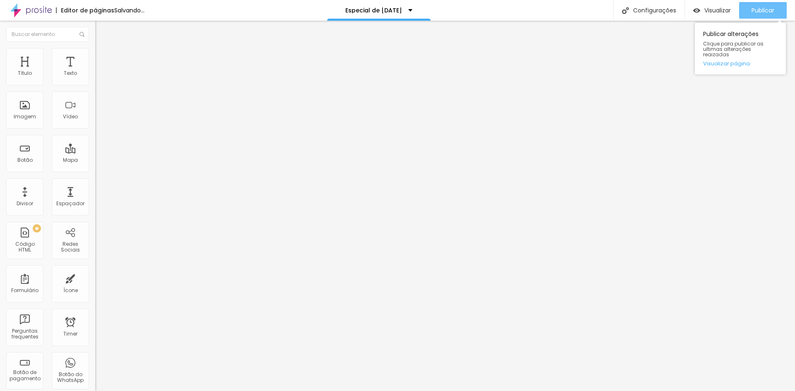
click at [752, 13] on span "Publicar" at bounding box center [763, 10] width 23 height 7
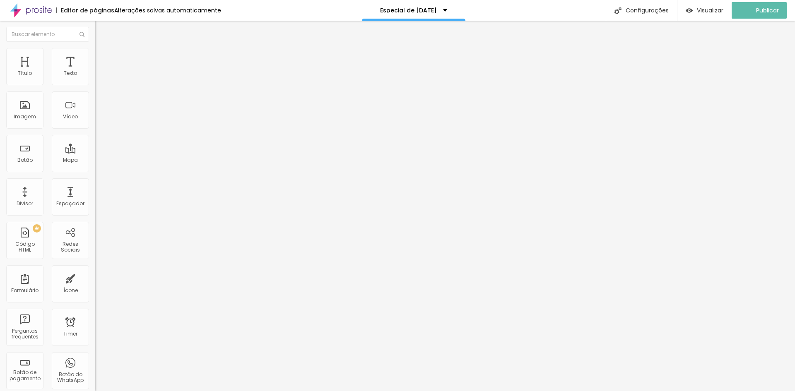
click at [95, 54] on li "Estilo" at bounding box center [142, 52] width 95 height 8
drag, startPoint x: 69, startPoint y: 89, endPoint x: 109, endPoint y: 92, distance: 40.3
click at [109, 85] on input "range" at bounding box center [121, 81] width 53 height 7
click at [95, 54] on ul "Conteúdo Estilo Avançado" at bounding box center [142, 52] width 95 height 25
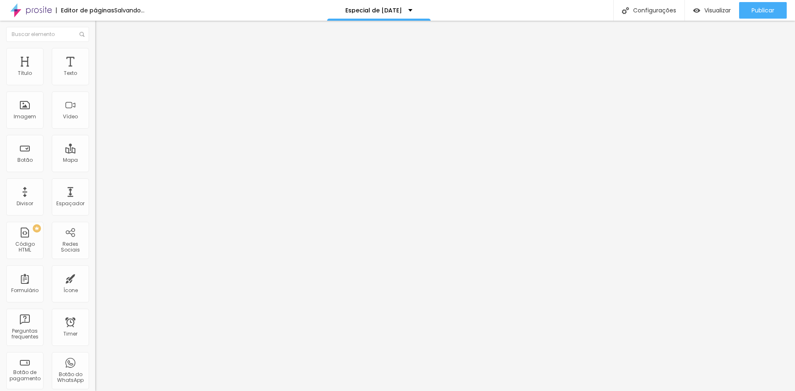
click at [103, 57] on span "Estilo" at bounding box center [109, 53] width 13 height 7
drag, startPoint x: 100, startPoint y: 87, endPoint x: 305, endPoint y: 92, distance: 205.1
click at [149, 85] on input "range" at bounding box center [121, 81] width 53 height 7
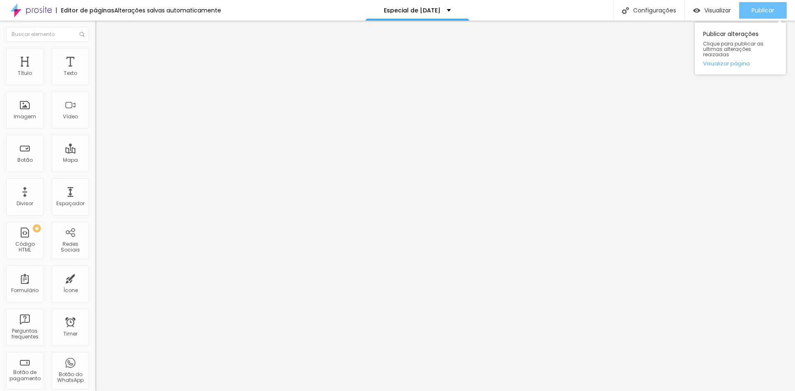
drag, startPoint x: 773, startPoint y: 5, endPoint x: 747, endPoint y: 10, distance: 26.9
click at [773, 5] on div "Publicar" at bounding box center [763, 10] width 23 height 17
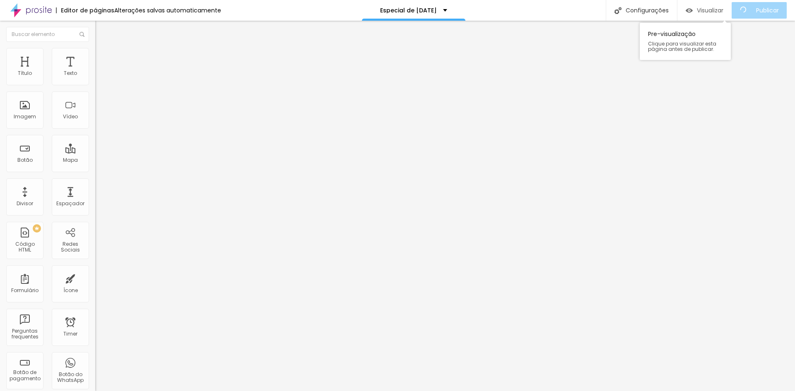
click at [720, 10] on span "Visualizar" at bounding box center [710, 10] width 27 height 7
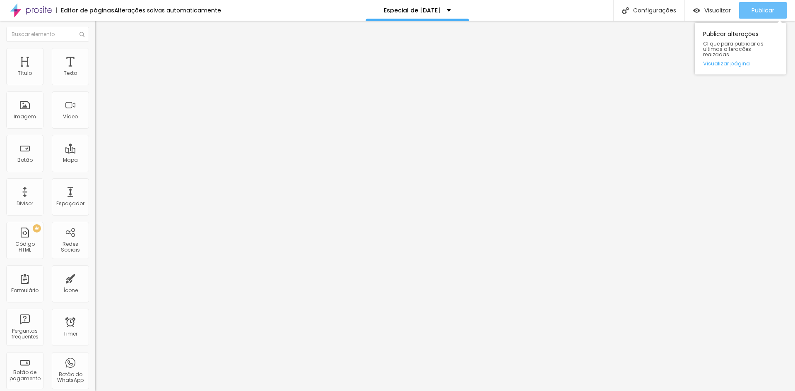
click at [766, 7] on span "Publicar" at bounding box center [763, 10] width 23 height 7
click at [713, 11] on span "Visualizar" at bounding box center [718, 10] width 27 height 7
click at [763, 8] on span "Publicar" at bounding box center [763, 10] width 23 height 7
click at [776, 10] on button "Publicar" at bounding box center [763, 10] width 48 height 17
click at [765, 9] on span "Publicar" at bounding box center [763, 10] width 23 height 7
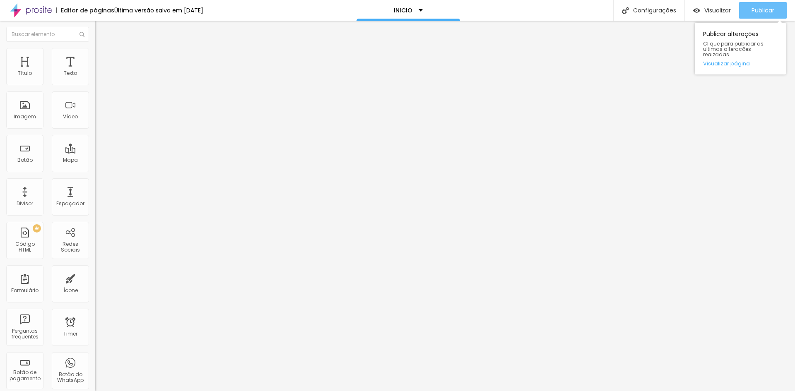
click at [759, 8] on span "Publicar" at bounding box center [763, 10] width 23 height 7
